Goal: Use online tool/utility

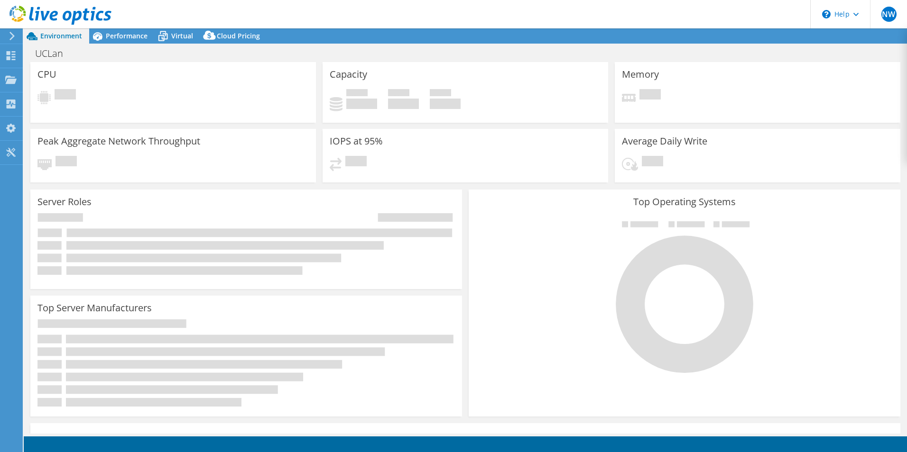
select select "EULondon"
select select "GBP"
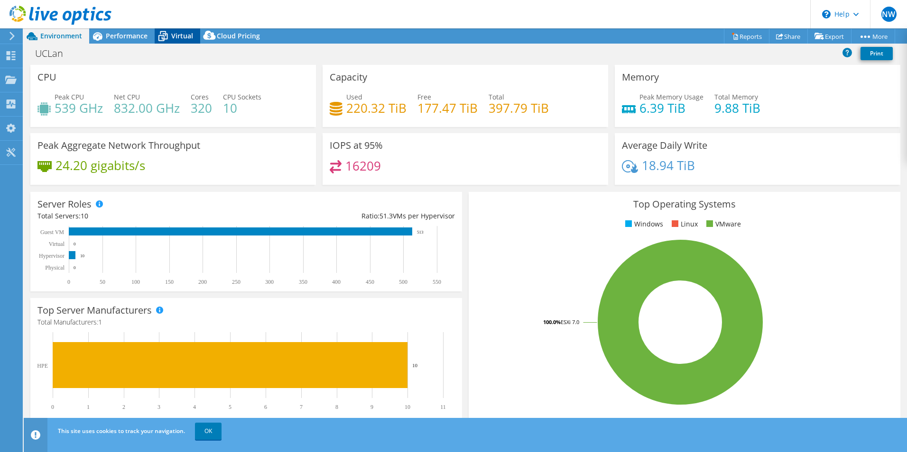
click at [174, 37] on span "Virtual" at bounding box center [182, 35] width 22 height 9
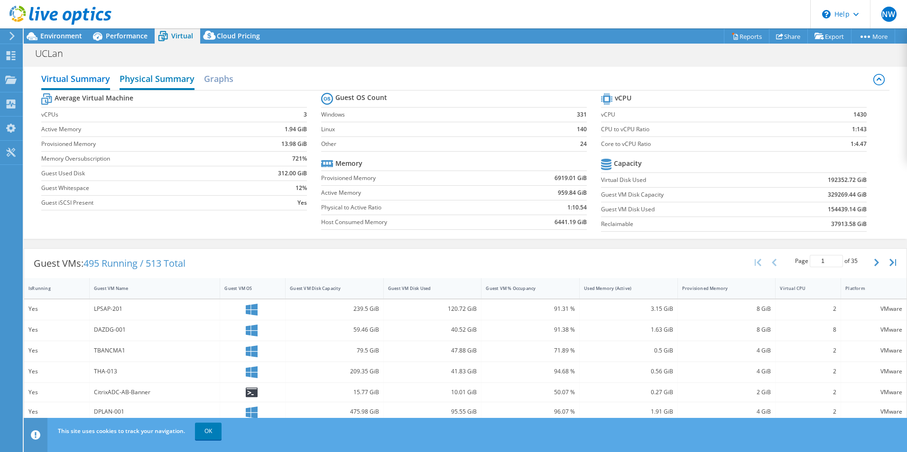
click at [168, 78] on h2 "Physical Summary" at bounding box center [156, 79] width 75 height 21
